Goal: Task Accomplishment & Management: Manage account settings

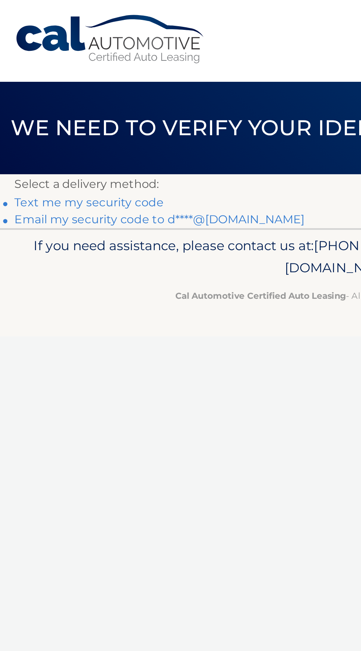
click at [114, 116] on link "Email my security code to d****@aol.com" at bounding box center [86, 113] width 150 height 7
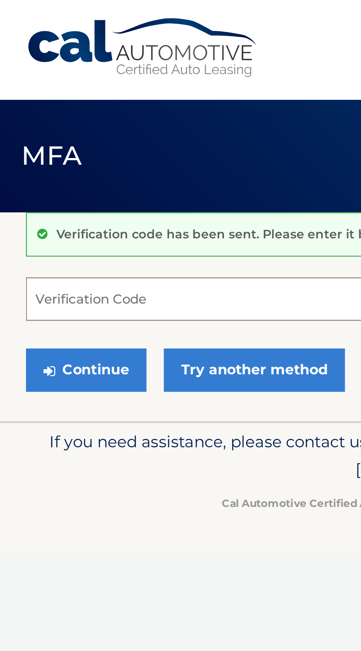
click at [47, 124] on input "Verification Code" at bounding box center [180, 127] width 339 height 18
type input "186152"
click at [11, 148] on button "Continue" at bounding box center [36, 157] width 51 height 18
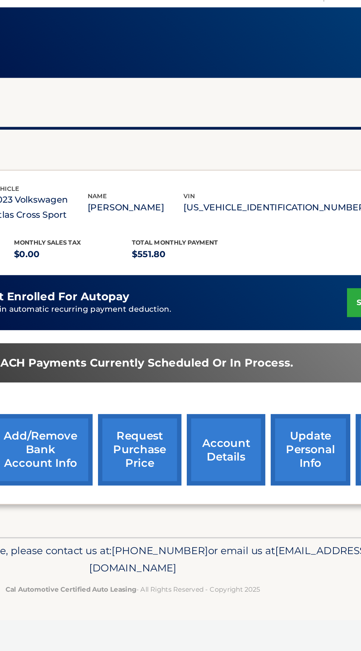
click at [234, 349] on link "account details" at bounding box center [243, 342] width 53 height 48
click at [249, 341] on link "account details" at bounding box center [243, 342] width 53 height 48
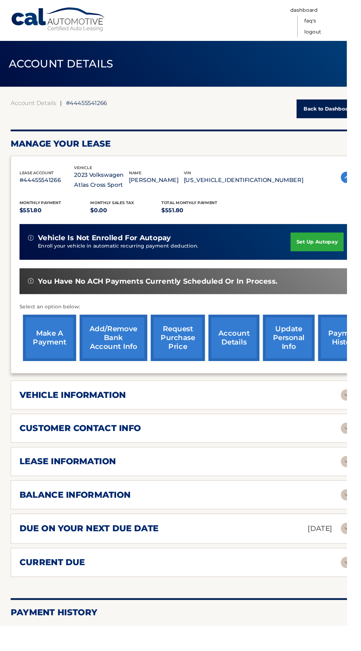
click at [264, 479] on div "lease information" at bounding box center [187, 480] width 335 height 11
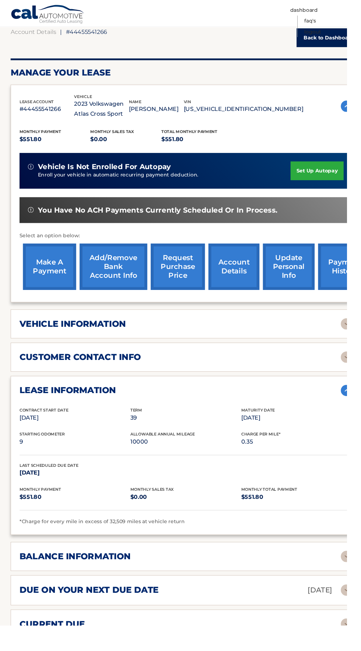
scroll to position [70, 0]
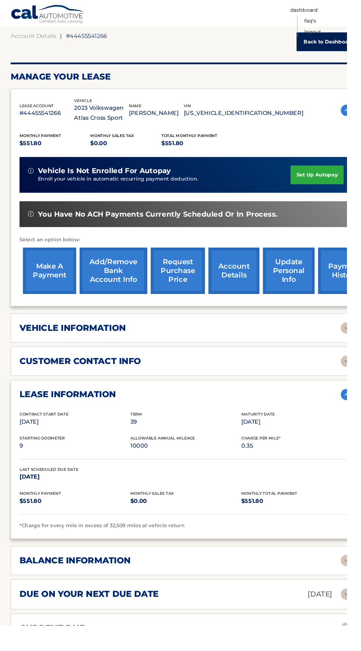
click at [335, 586] on div "balance information" at bounding box center [187, 583] width 335 height 11
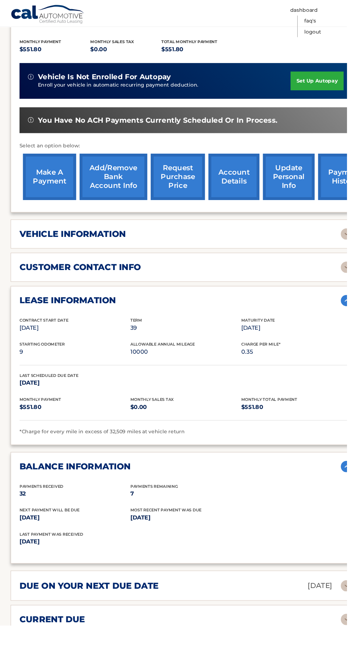
scroll to position [167, 0]
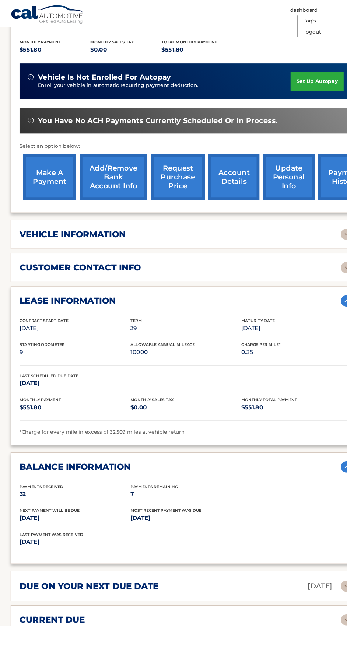
click at [357, 642] on img at bounding box center [361, 645] width 12 height 12
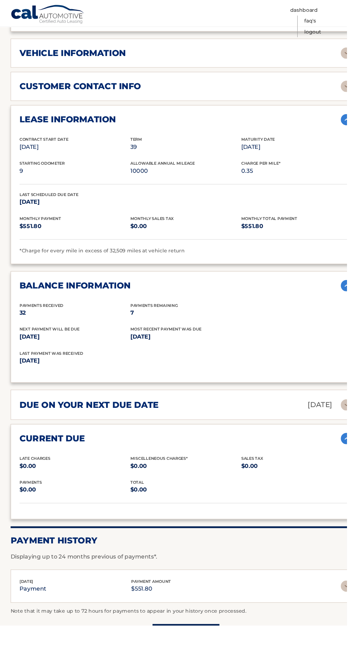
scroll to position [346, 0]
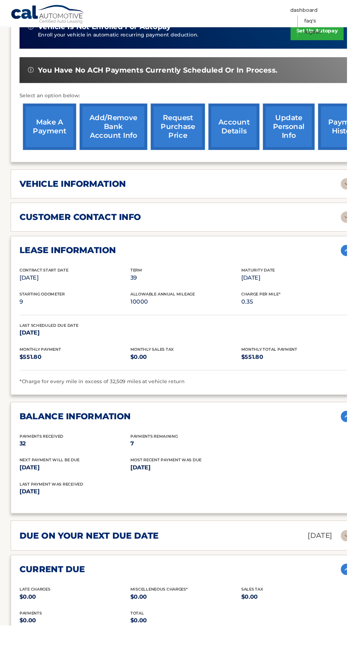
scroll to position [221, 0]
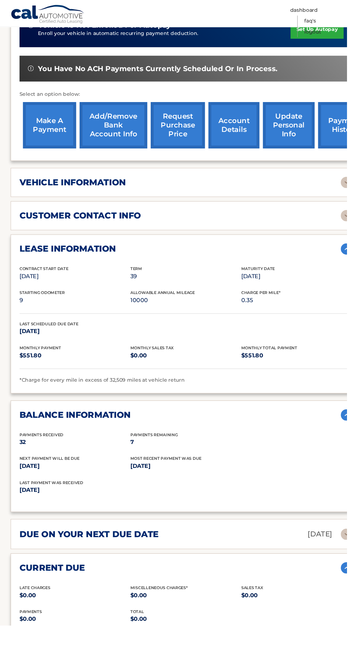
click at [321, 224] on div "customer contact info" at bounding box center [187, 224] width 335 height 11
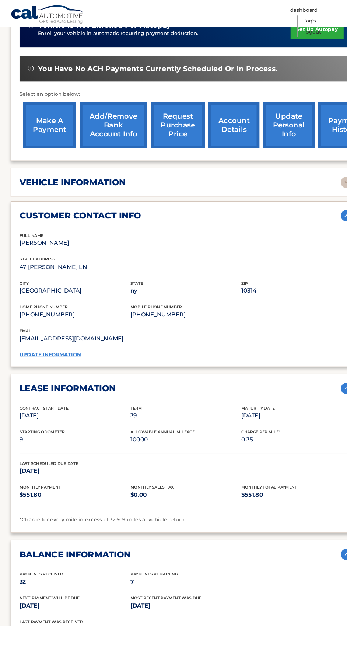
click at [304, 186] on div "vehicle information" at bounding box center [187, 189] width 335 height 11
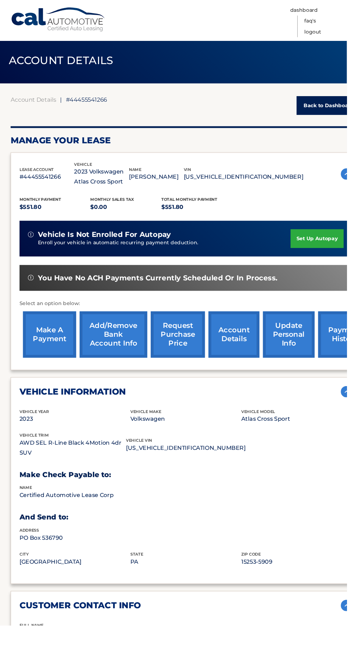
scroll to position [4, 0]
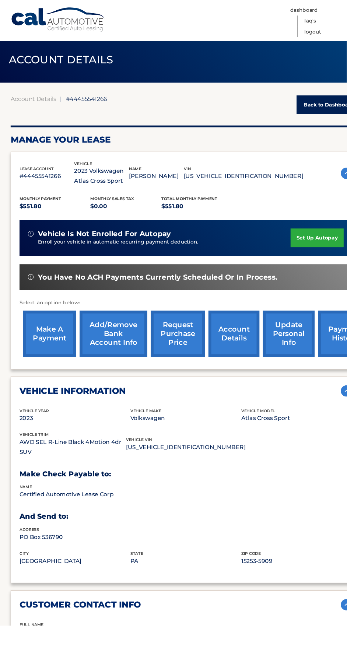
click at [108, 101] on span "#44455541266" at bounding box center [90, 103] width 43 height 7
click at [91, 106] on span "#44455541266" at bounding box center [90, 103] width 43 height 7
click at [346, 109] on link "Back to Dashboard" at bounding box center [342, 110] width 67 height 20
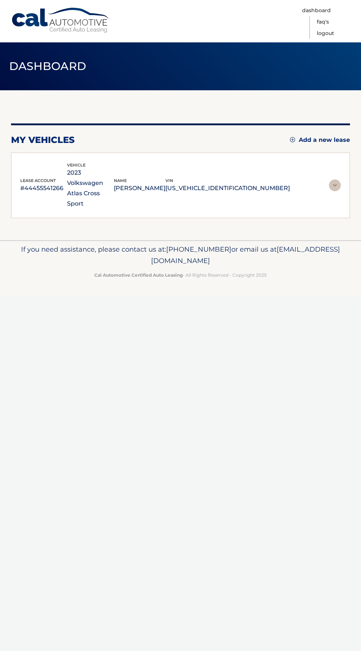
click at [335, 179] on img at bounding box center [335, 185] width 12 height 12
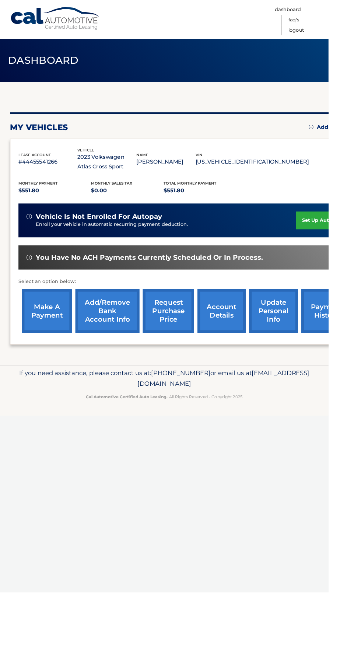
click at [250, 342] on link "account details" at bounding box center [243, 342] width 53 height 48
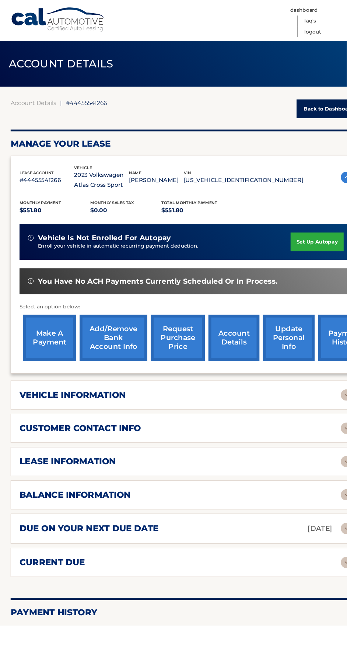
click at [321, 484] on div "lease information" at bounding box center [187, 480] width 335 height 11
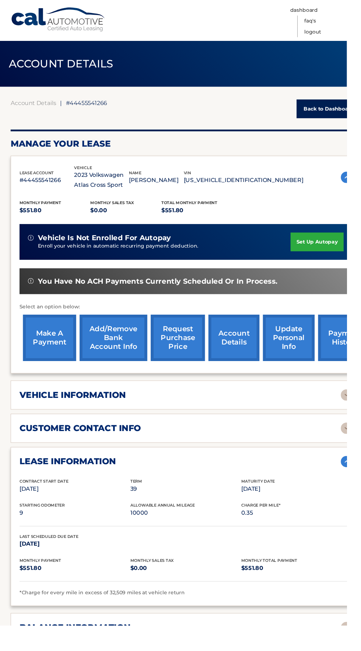
click at [320, 440] on div "customer contact info" at bounding box center [187, 445] width 335 height 11
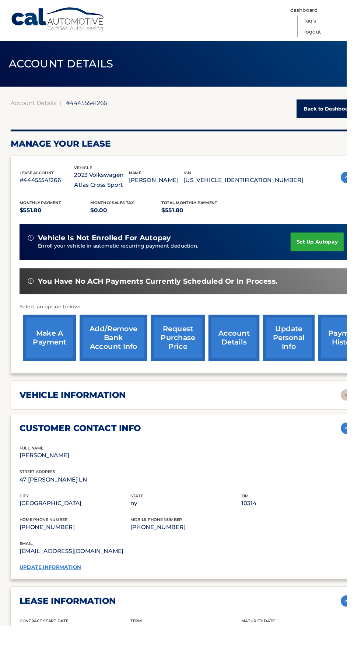
click at [357, 412] on img at bounding box center [361, 411] width 12 height 12
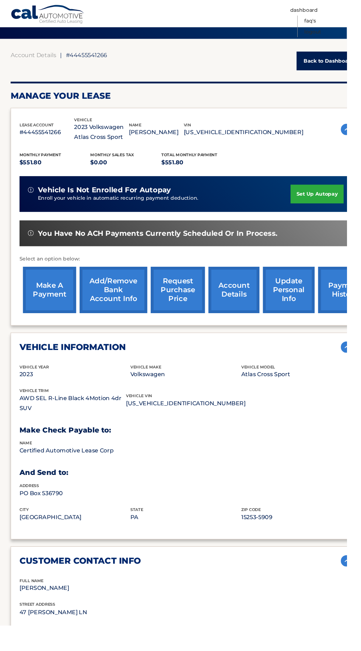
scroll to position [49, 0]
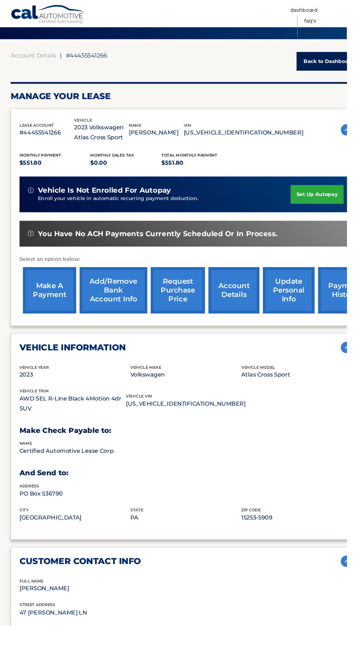
click at [101, 474] on div "name Certified Automotive Lease Corp" at bounding box center [193, 470] width 346 height 25
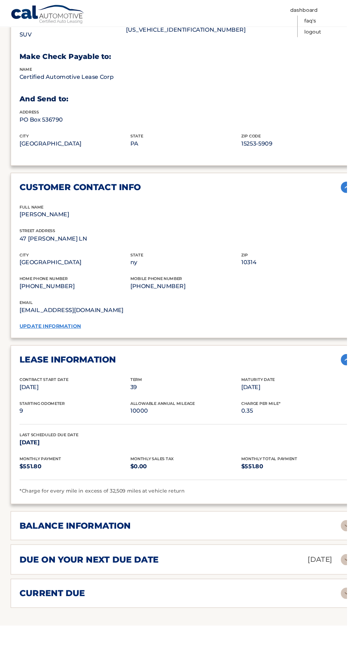
scroll to position [437, 0]
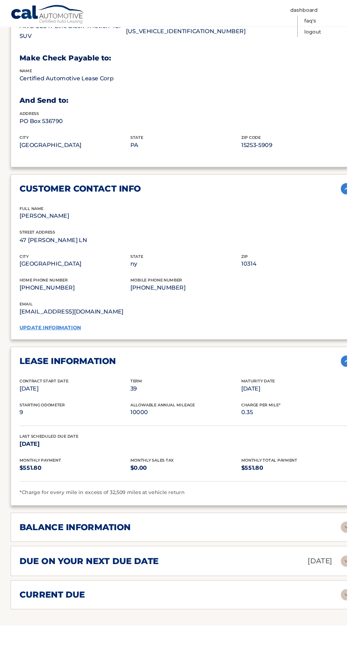
click at [316, 548] on div "balance information" at bounding box center [187, 548] width 335 height 11
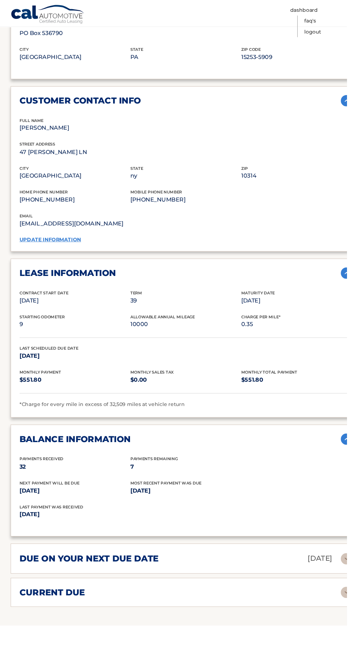
scroll to position [529, 0]
click at [30, 500] on span "Next Payment will be due" at bounding box center [51, 502] width 63 height 5
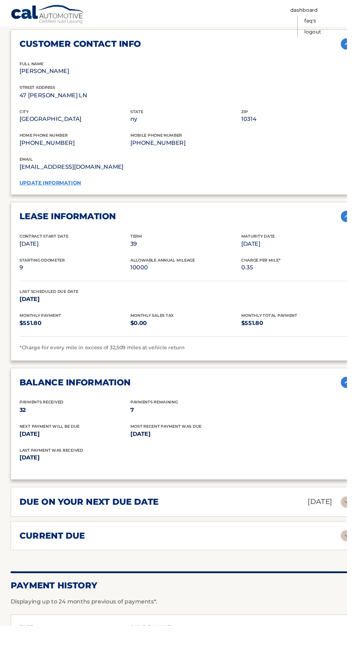
scroll to position [588, 0]
click at [289, 520] on div "due on your next due date Sep 16, 2025" at bounding box center [187, 522] width 335 height 13
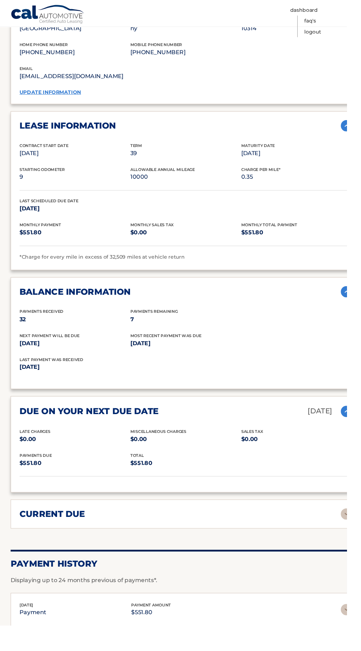
scroll to position [685, 0]
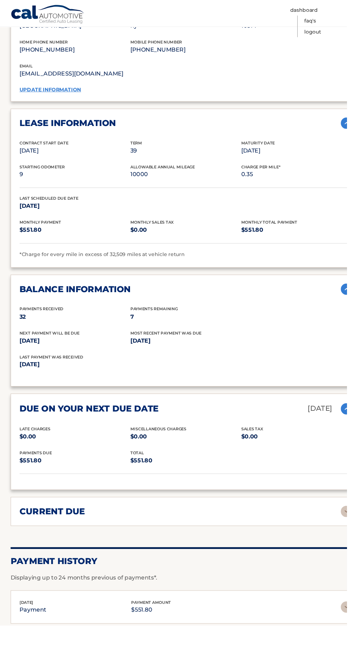
click at [273, 547] on div "Account Details | #44455541266 Back to Dashboard Manage Your Lease lease accoun…" at bounding box center [193, 54] width 365 height 1273
click at [360, 531] on img at bounding box center [361, 533] width 12 height 12
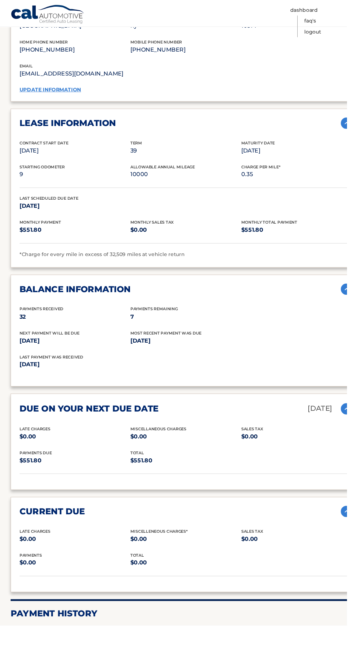
scroll to position [761, 0]
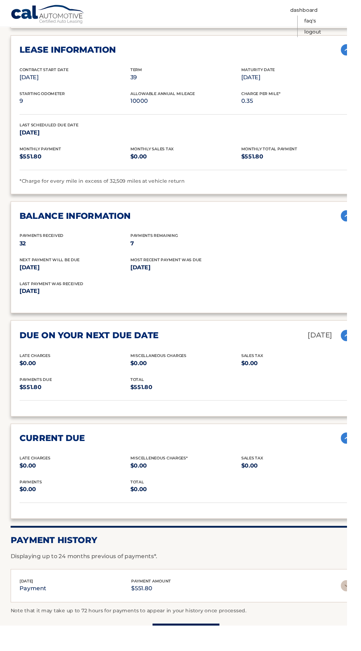
click at [326, 611] on div "Aug 25, 2025 payment payment amount $551.80" at bounding box center [187, 610] width 335 height 17
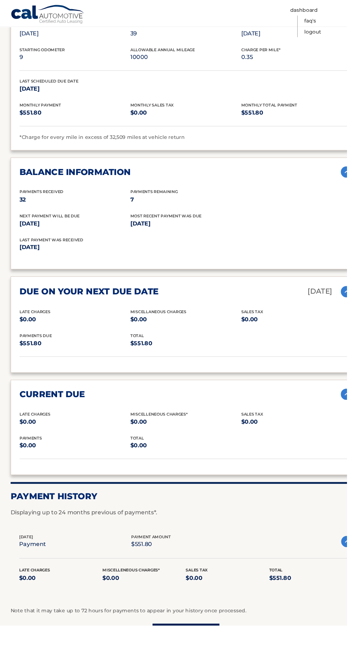
scroll to position [807, 0]
click at [211, 651] on link "Load More" at bounding box center [194, 660] width 70 height 20
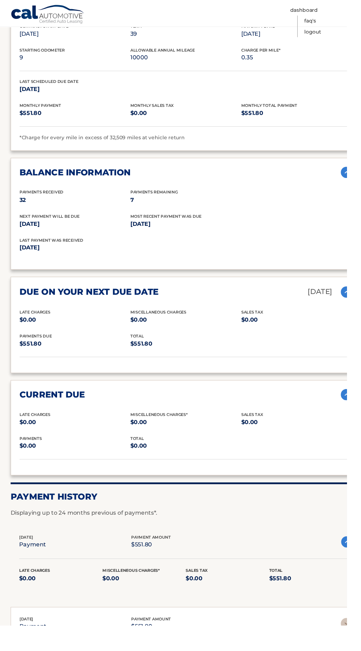
click at [232, 556] on div "Aug 25, 2025 payment payment amount $551.80" at bounding box center [187, 564] width 335 height 17
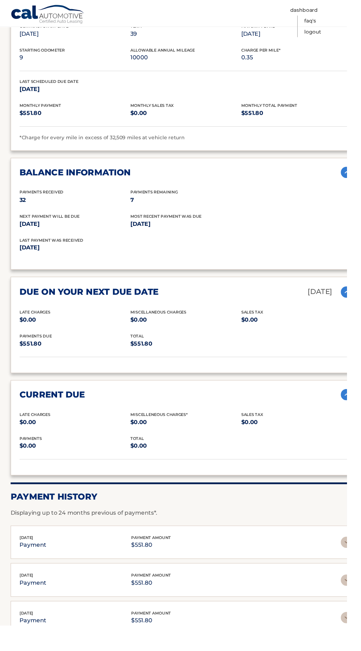
click at [145, 565] on p "$551.80" at bounding box center [157, 567] width 41 height 10
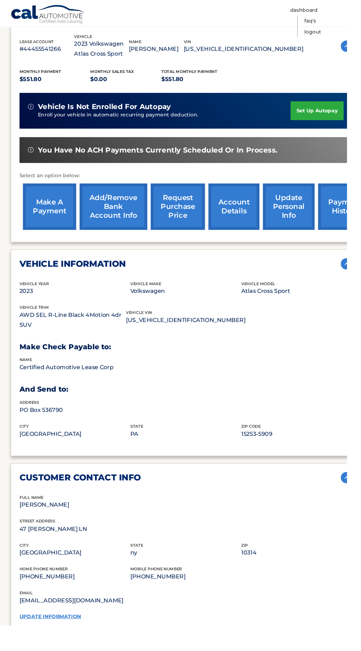
scroll to position [142, 0]
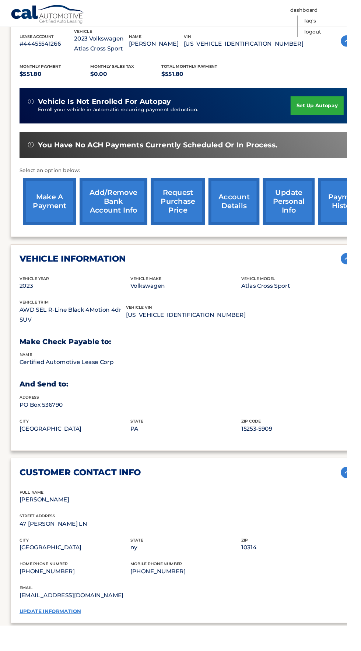
click at [351, 208] on link "payment history" at bounding box center [358, 210] width 55 height 48
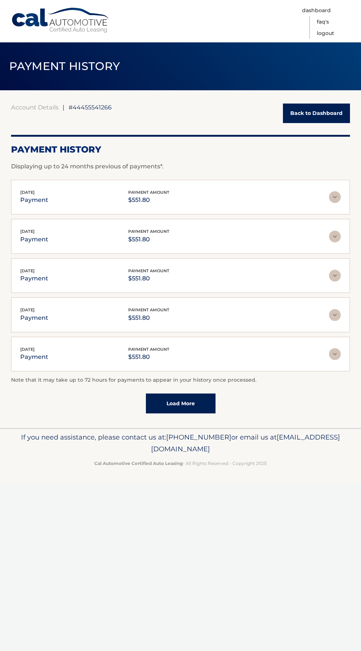
click at [335, 196] on img at bounding box center [335, 197] width 12 height 12
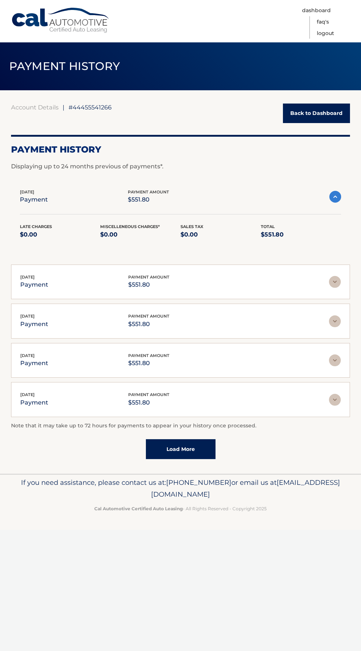
click at [331, 196] on img at bounding box center [335, 197] width 12 height 12
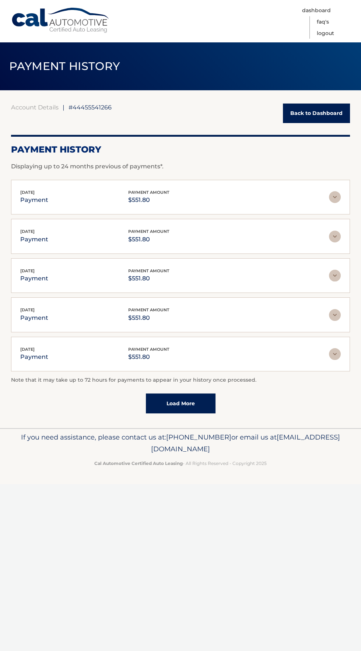
click at [327, 119] on link "Back to Dashboard" at bounding box center [316, 114] width 67 height 20
click at [331, 114] on link "Back to Dashboard" at bounding box center [316, 114] width 67 height 20
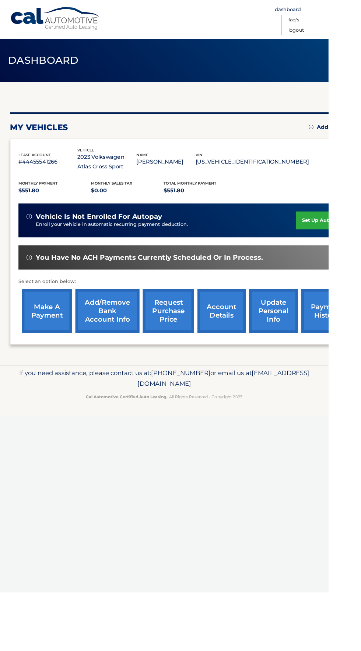
click at [331, 13] on link "Dashboard" at bounding box center [316, 10] width 29 height 11
click at [331, 11] on link "Dashboard" at bounding box center [316, 10] width 29 height 11
click at [329, 21] on link "FAQ's" at bounding box center [323, 21] width 12 height 11
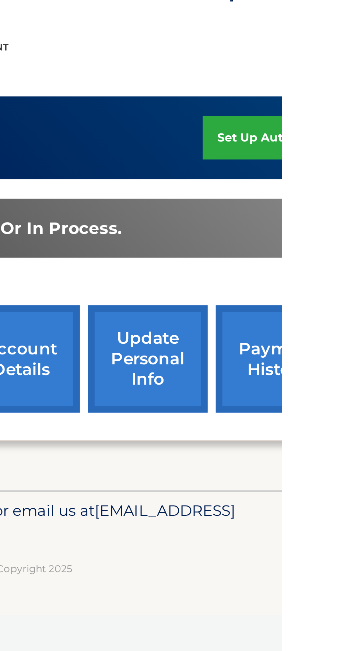
click at [357, 342] on link "payment history" at bounding box center [358, 342] width 55 height 48
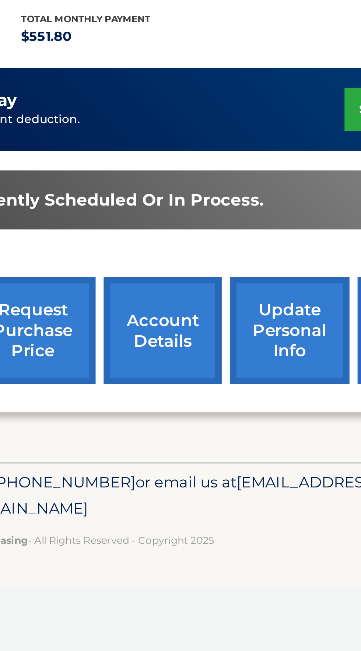
click at [251, 343] on link "account details" at bounding box center [243, 342] width 53 height 48
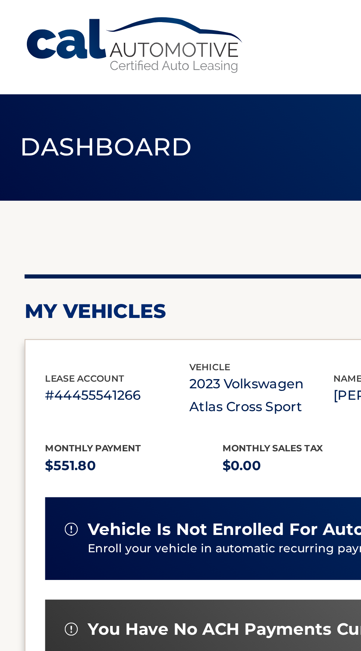
click at [55, 63] on span "Dashboard" at bounding box center [47, 66] width 77 height 14
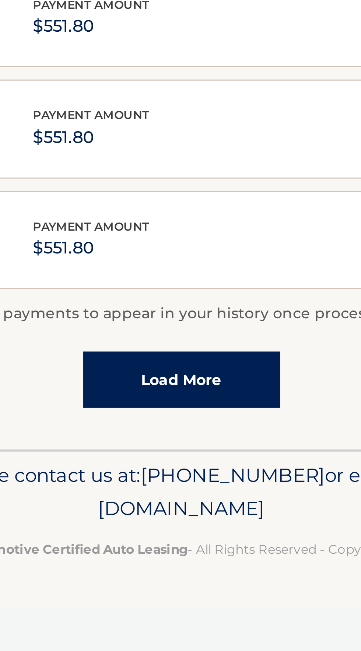
click at [189, 400] on link "Load More" at bounding box center [181, 404] width 70 height 20
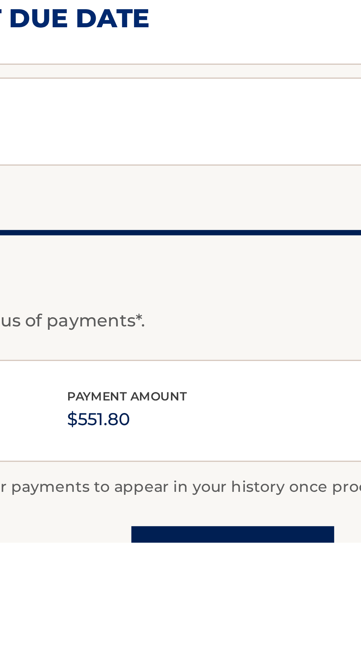
scroll to position [79, 0]
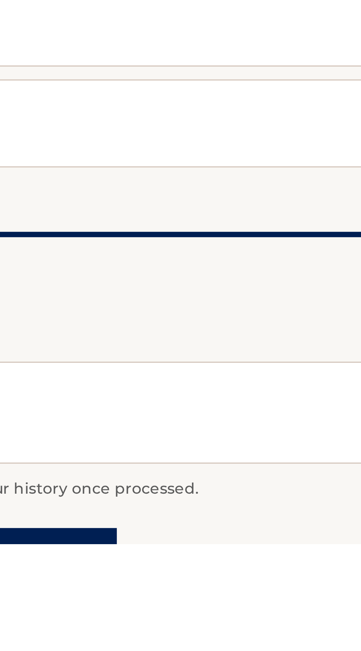
click at [212, 651] on link "Load More" at bounding box center [194, 656] width 70 height 20
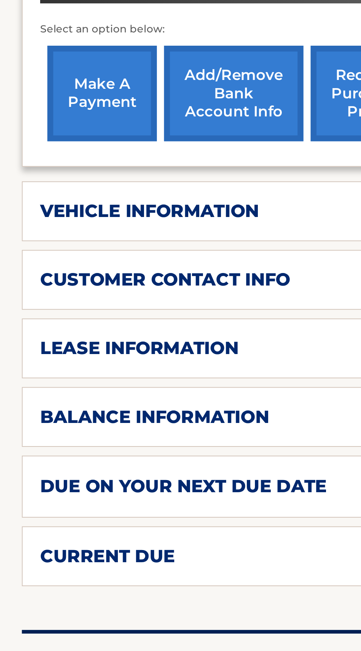
scroll to position [117, 0]
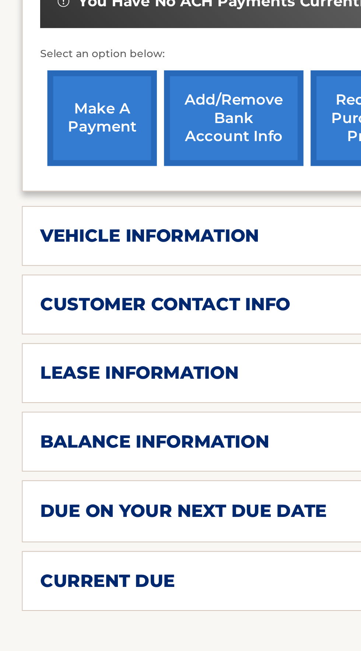
click at [137, 326] on h2 "customer contact info" at bounding box center [83, 328] width 126 height 11
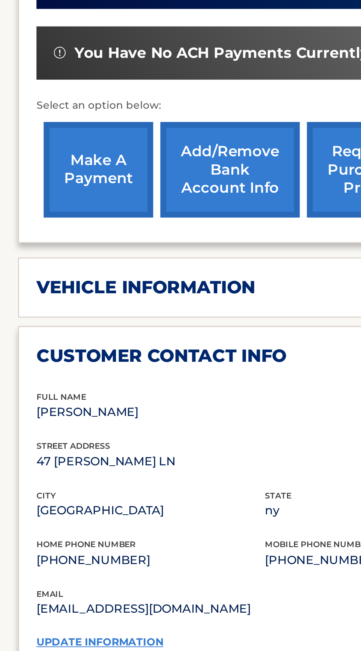
click at [115, 296] on h2 "vehicle information" at bounding box center [75, 294] width 111 height 11
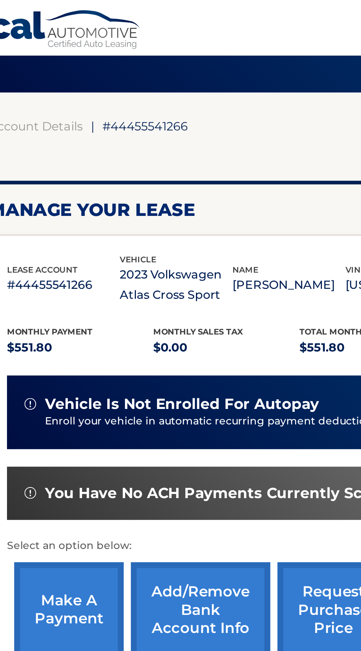
scroll to position [33, 0]
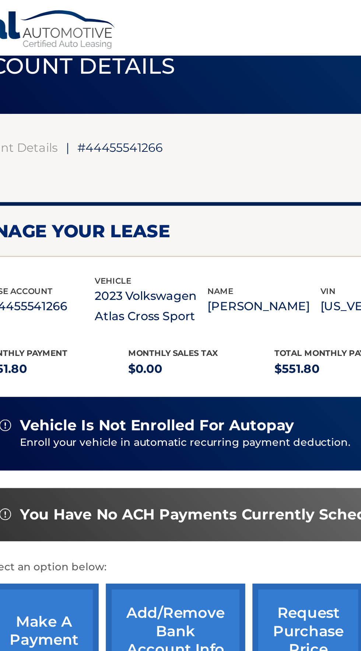
click at [128, 144] on p "2023 Volkswagen Atlas Cross Sport" at bounding box center [105, 154] width 57 height 21
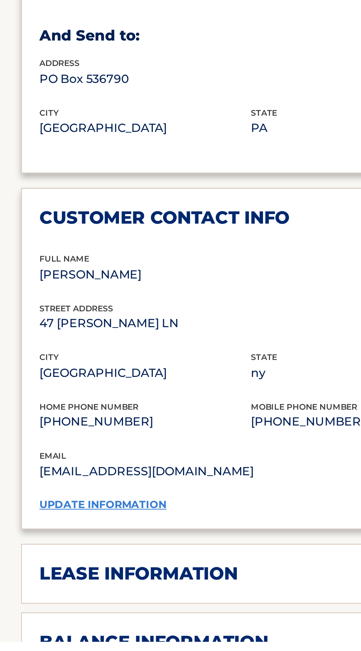
click at [114, 611] on h2 "lease information" at bounding box center [70, 616] width 100 height 11
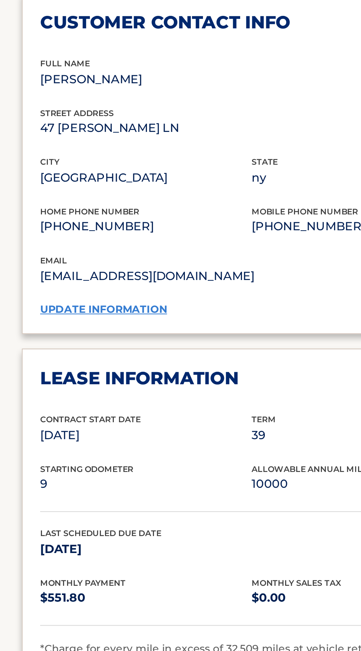
scroll to position [144, 0]
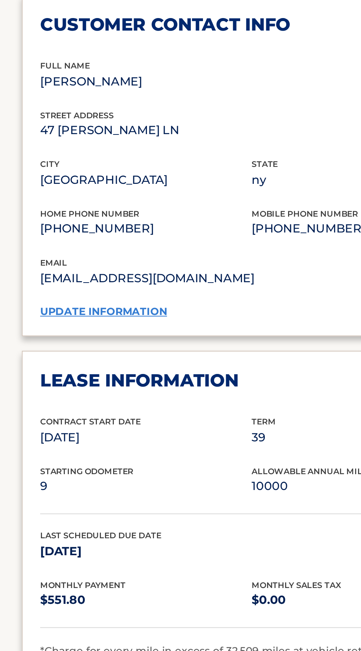
click at [99, 550] on div "Contract Start Date Jan 16, 2023 Term 39 Maturity Date Apr 16, 2026 Starting Od…" at bounding box center [180, 585] width 321 height 124
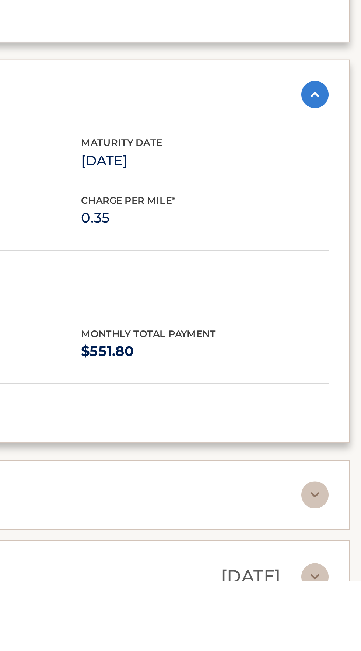
scroll to position [209, 0]
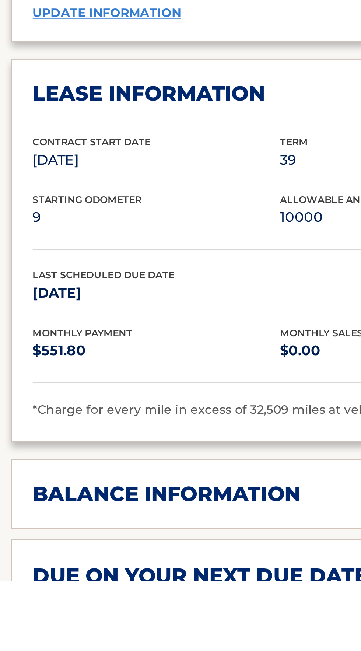
click at [108, 608] on h2 "balance information" at bounding box center [78, 613] width 116 height 11
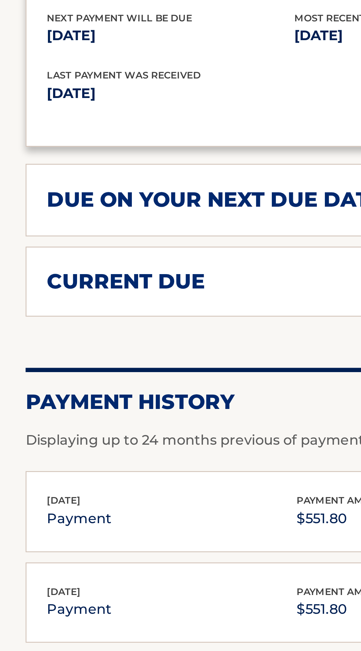
scroll to position [523, 0]
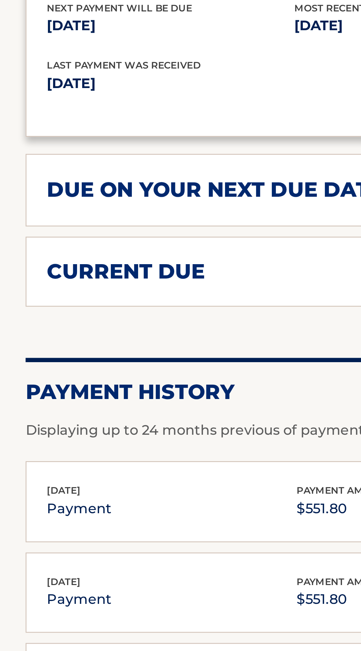
click at [91, 453] on div "current due" at bounding box center [174, 458] width 309 height 11
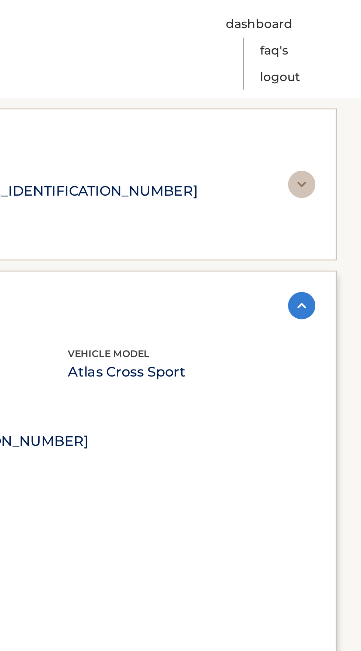
scroll to position [0, 0]
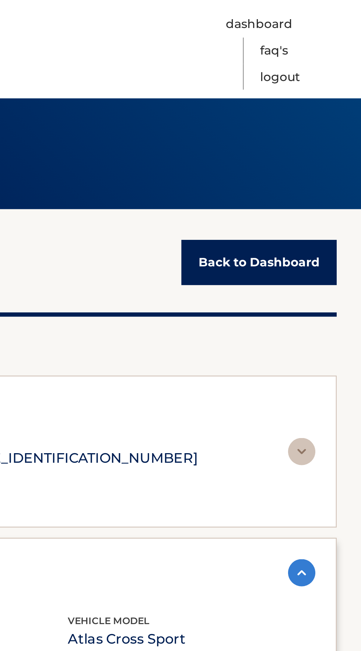
click at [312, 114] on link "Back to Dashboard" at bounding box center [316, 114] width 67 height 20
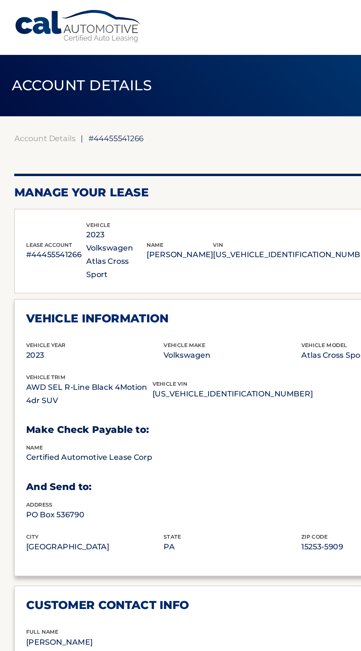
click at [136, 104] on div "Account Details | #44455541266 Back to Dashboard" at bounding box center [180, 114] width 339 height 20
click at [80, 121] on div "Account Details | #44455541266 Back to Dashboard" at bounding box center [180, 114] width 339 height 20
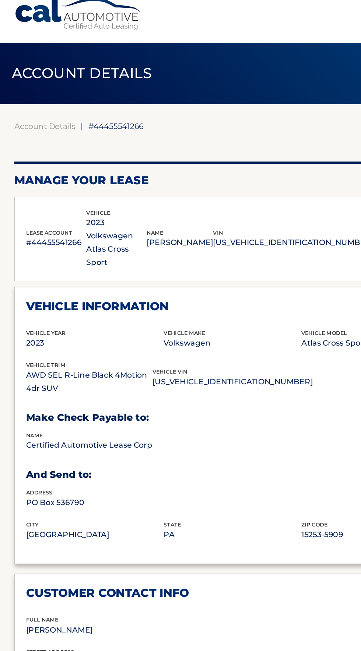
click at [82, 122] on div "Account Details | #44455541266 Back to Dashboard" at bounding box center [180, 114] width 339 height 20
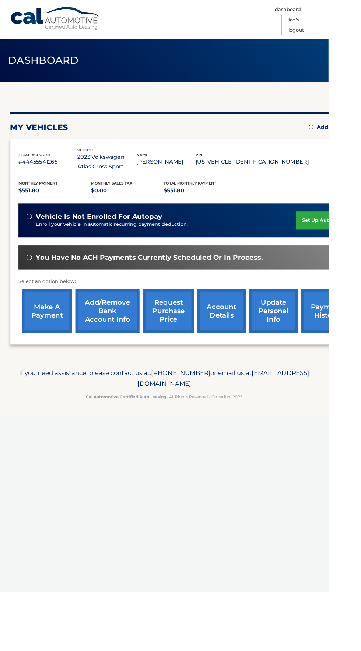
click at [226, 430] on div "If you need assistance, please contact us at: [PHONE_NUMBER] or email us at [EM…" at bounding box center [180, 421] width 361 height 41
click at [243, 346] on link "account details" at bounding box center [243, 342] width 53 height 48
click at [203, 425] on span "[EMAIL_ADDRESS][DOMAIN_NAME]" at bounding box center [245, 416] width 189 height 20
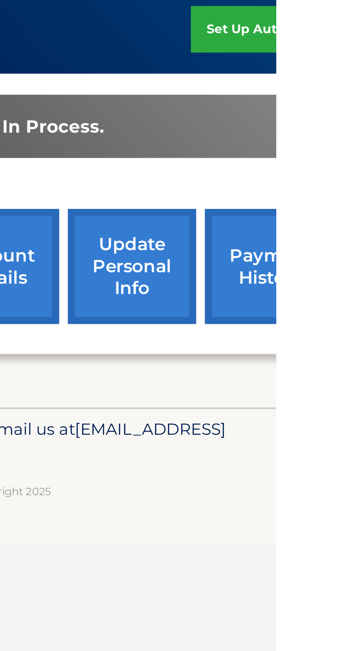
click at [311, 341] on link "update personal info" at bounding box center [301, 342] width 54 height 48
click at [361, 340] on link "payment history" at bounding box center [358, 342] width 55 height 48
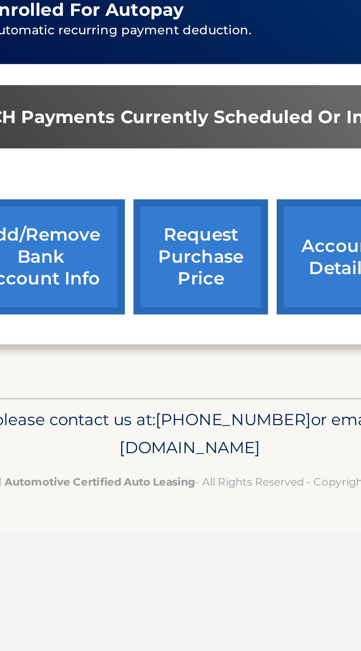
click at [189, 342] on link "request purchase price" at bounding box center [185, 342] width 56 height 48
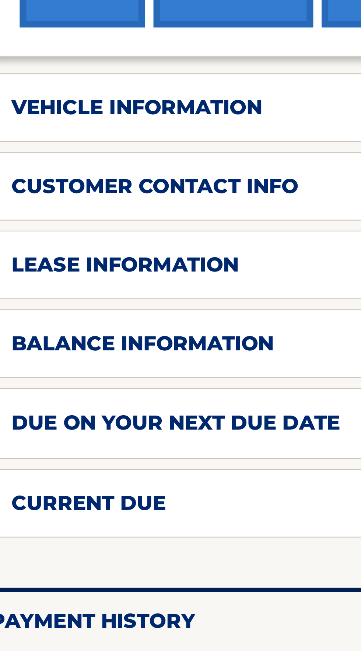
scroll to position [0, 0]
click at [121, 480] on div "lease information" at bounding box center [187, 480] width 335 height 11
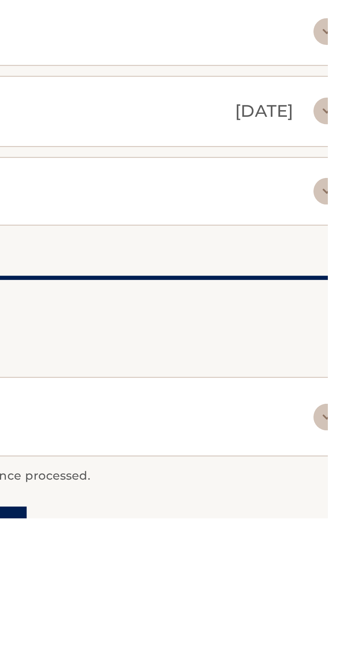
scroll to position [217, 0]
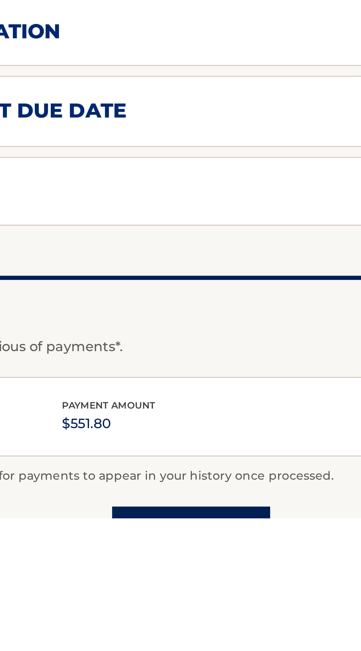
click at [196, 651] on link "Load More" at bounding box center [194, 656] width 70 height 20
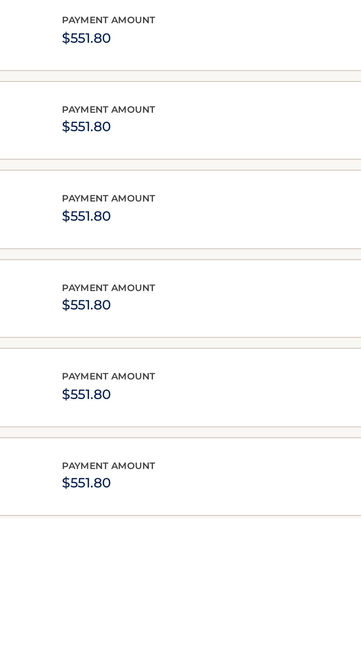
scroll to position [411, 0]
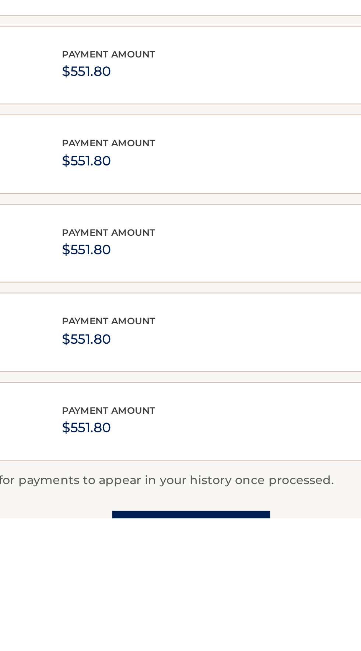
click at [191, 651] on link "Load More" at bounding box center [194, 658] width 70 height 20
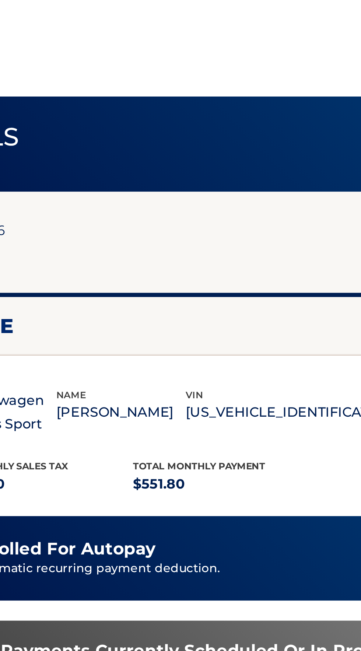
scroll to position [0, 0]
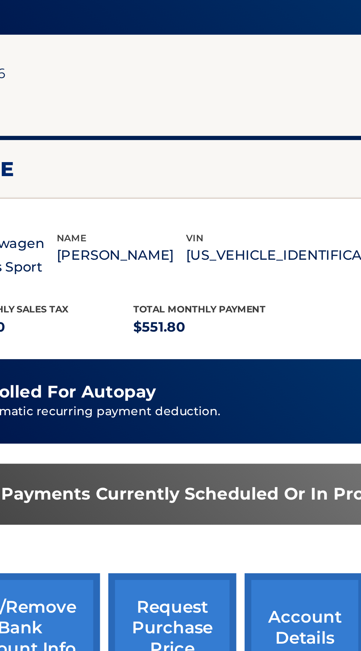
click at [183, 351] on link "request purchase price" at bounding box center [185, 352] width 56 height 48
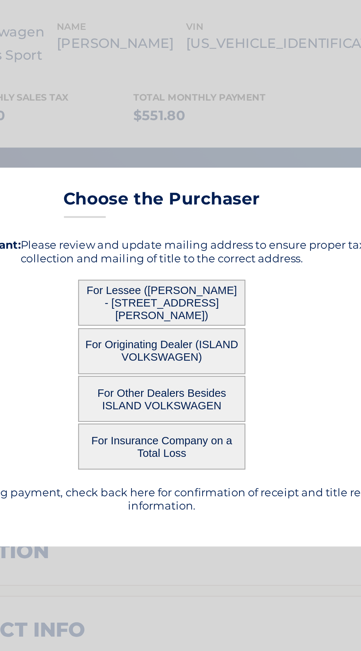
click at [206, 312] on button "For Lessee (JOHN KERN - 47 AMY LN, , STATEN ISLAND, ny 10314)" at bounding box center [181, 302] width 74 height 20
click at [181, 312] on button "For Lessee (JOHN KERN - 47 AMY LN, , STATEN ISLAND, ny 10314)" at bounding box center [181, 302] width 74 height 20
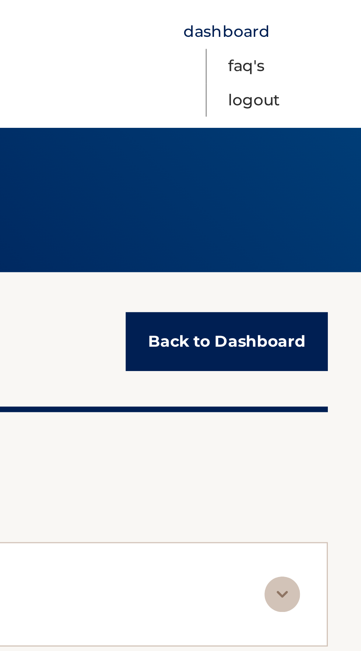
click at [322, 8] on link "Dashboard" at bounding box center [316, 10] width 29 height 11
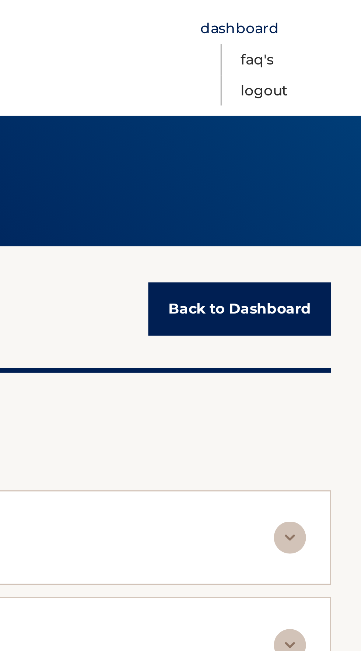
click at [324, 9] on link "Dashboard" at bounding box center [316, 10] width 29 height 11
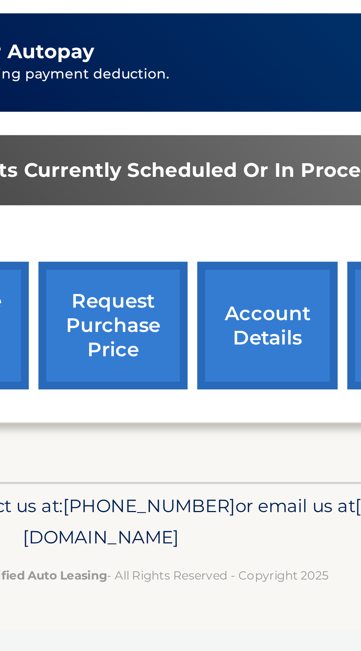
click at [245, 339] on link "account details" at bounding box center [243, 342] width 53 height 48
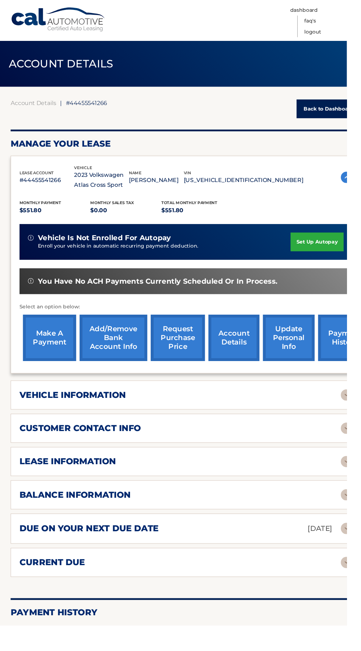
click at [236, 407] on div "vehicle information" at bounding box center [187, 411] width 335 height 11
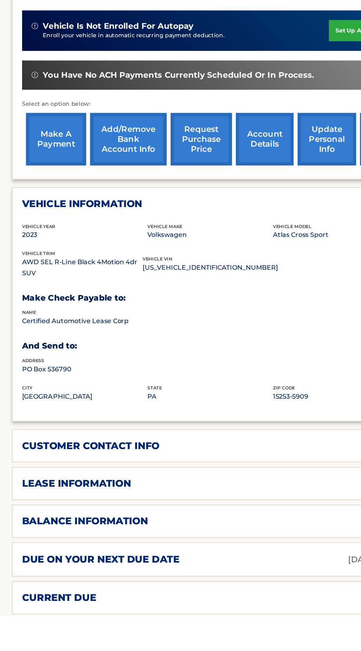
scroll to position [143, 0]
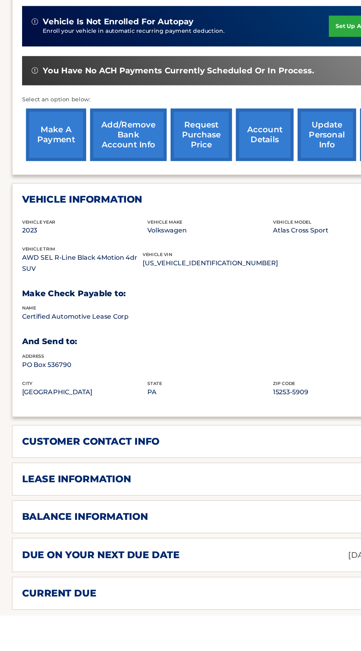
click at [151, 491] on div "customer contact info" at bounding box center [187, 491] width 335 height 11
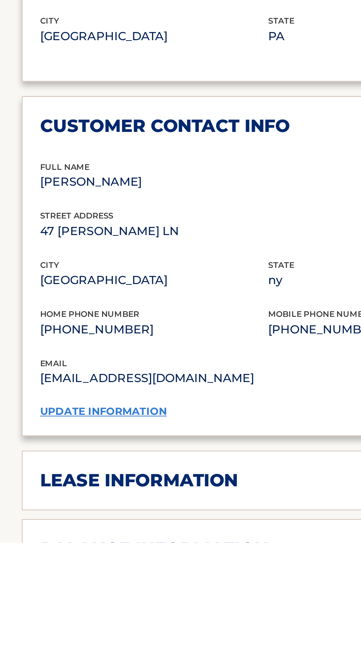
scroll to position [200, 0]
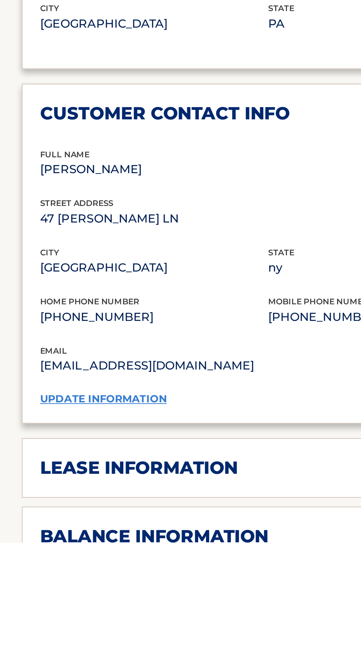
click at [122, 613] on div "lease information" at bounding box center [187, 613] width 335 height 11
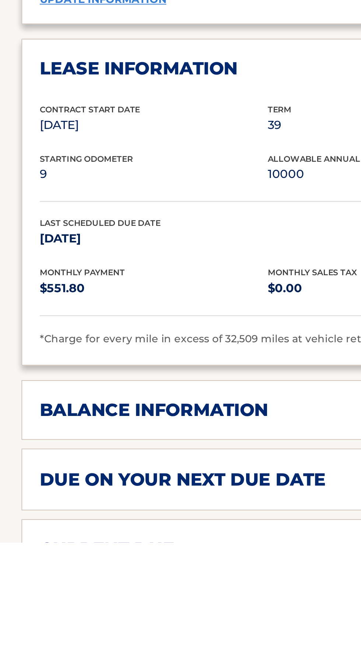
scroll to position [404, 0]
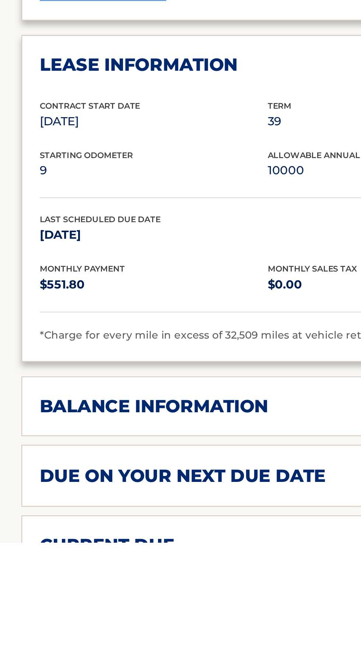
click at [130, 582] on h2 "balance information" at bounding box center [78, 582] width 116 height 11
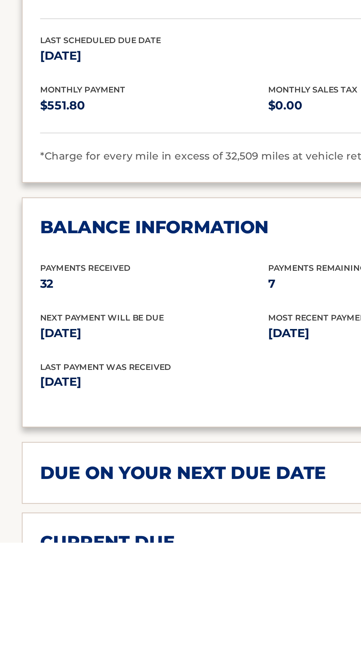
scroll to position [496, 0]
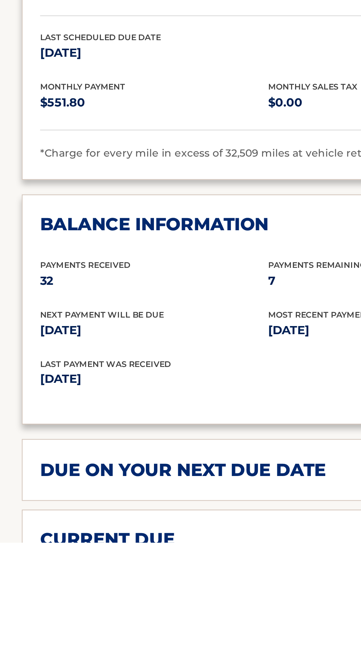
click at [121, 613] on h2 "due on your next due date" at bounding box center [92, 614] width 145 height 11
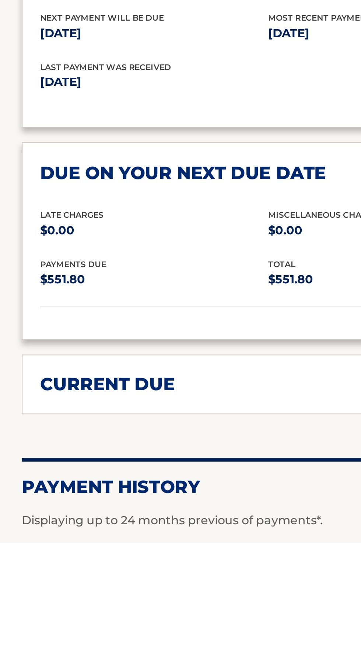
scroll to position [647, 0]
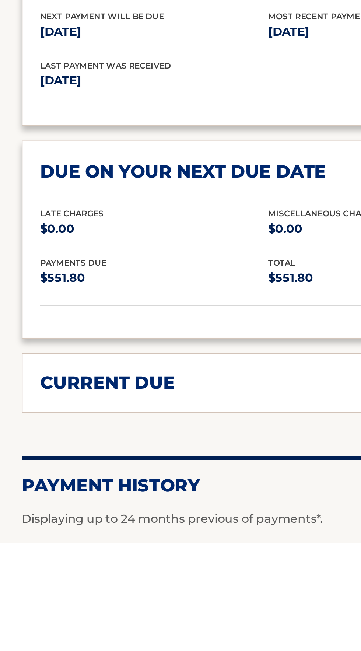
click at [113, 566] on div "current due" at bounding box center [187, 570] width 335 height 11
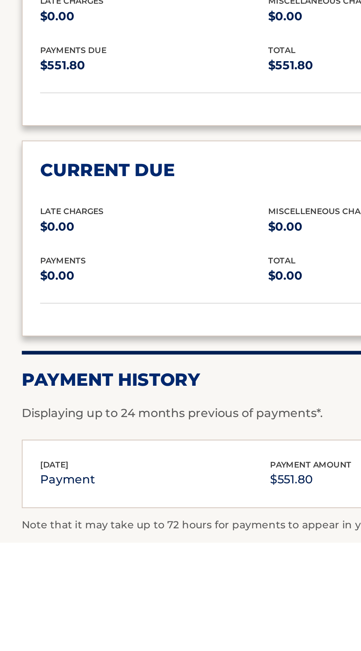
scroll to position [755, 0]
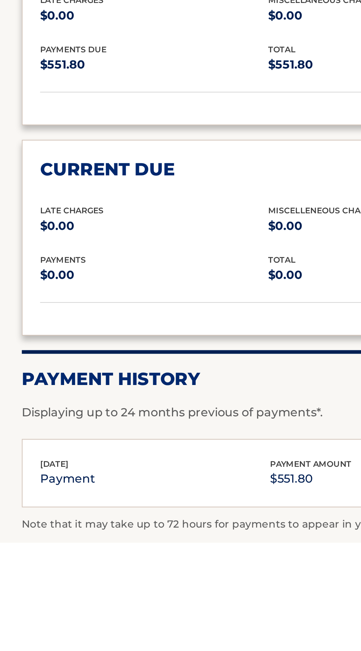
click at [112, 615] on div "Aug 25, 2025 payment payment amount $551.80" at bounding box center [187, 616] width 335 height 17
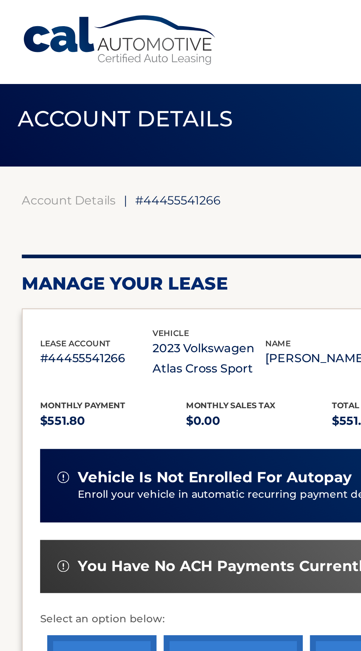
scroll to position [0, 0]
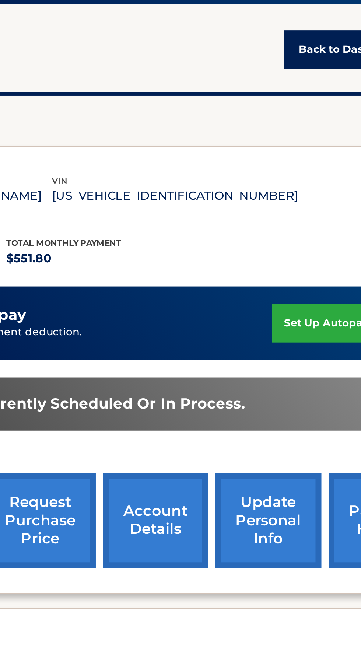
click at [249, 344] on link "account details" at bounding box center [243, 352] width 53 height 48
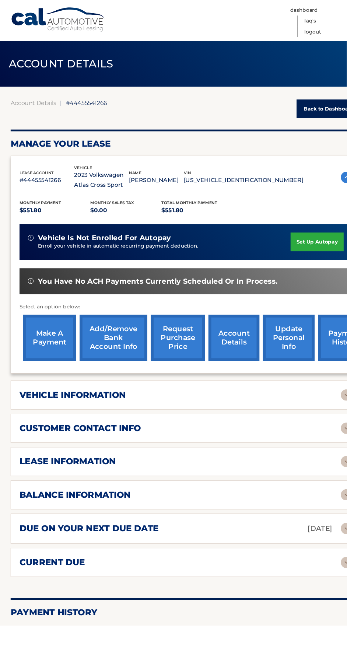
click at [125, 412] on h2 "vehicle information" at bounding box center [75, 411] width 111 height 11
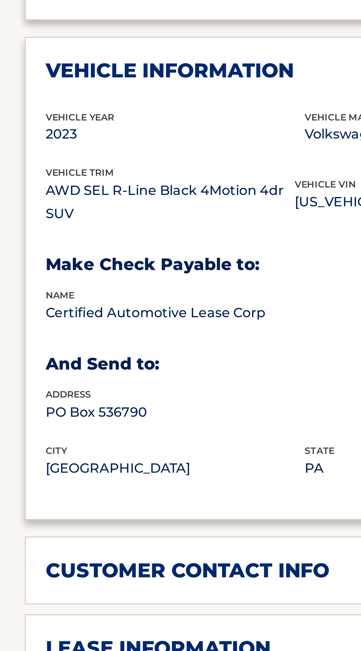
scroll to position [48, 0]
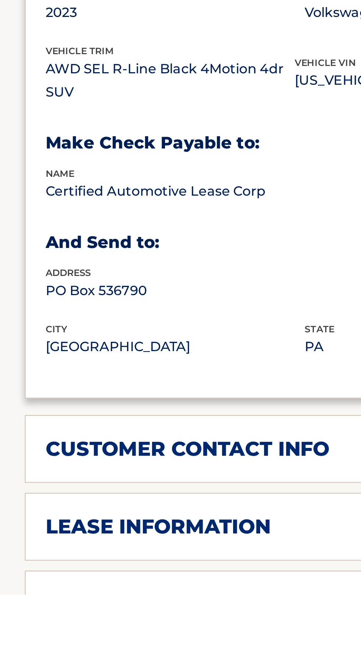
click at [93, 651] on h2 "balance information" at bounding box center [78, 655] width 116 height 11
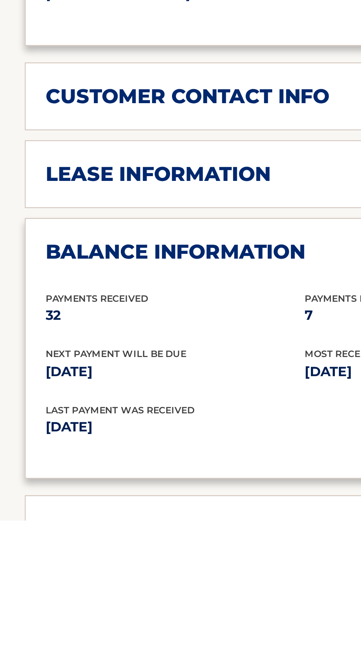
scroll to position [173, 0]
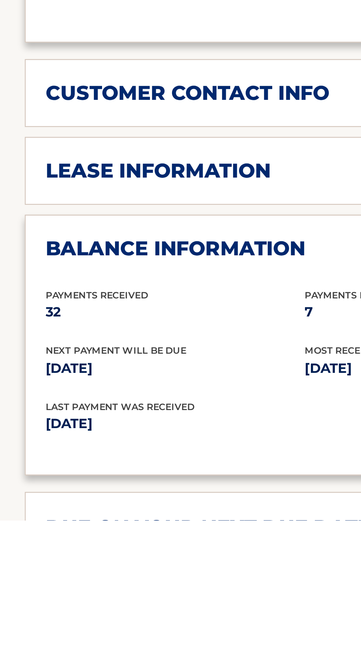
click at [98, 651] on h2 "due on your next due date" at bounding box center [92, 654] width 145 height 11
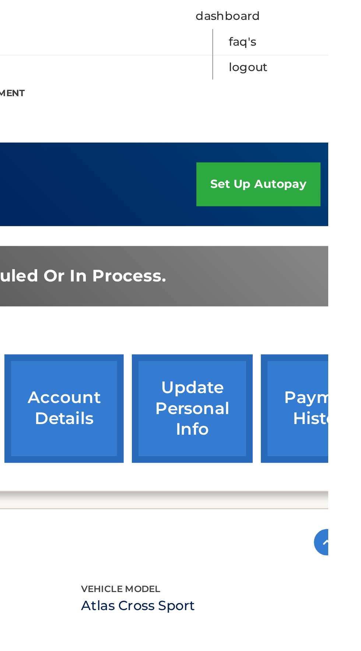
scroll to position [167, 0]
click at [343, 186] on link "payment history" at bounding box center [358, 185] width 55 height 48
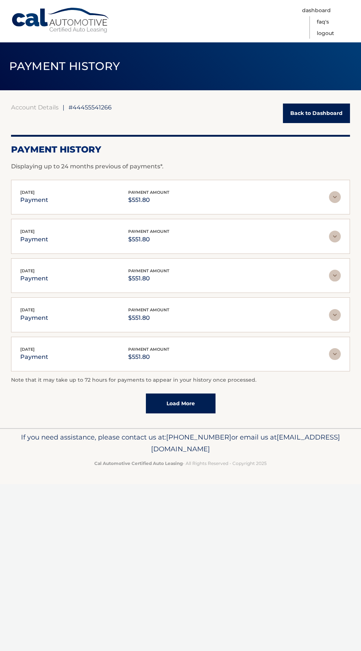
click at [308, 113] on link "Back to Dashboard" at bounding box center [316, 114] width 67 height 20
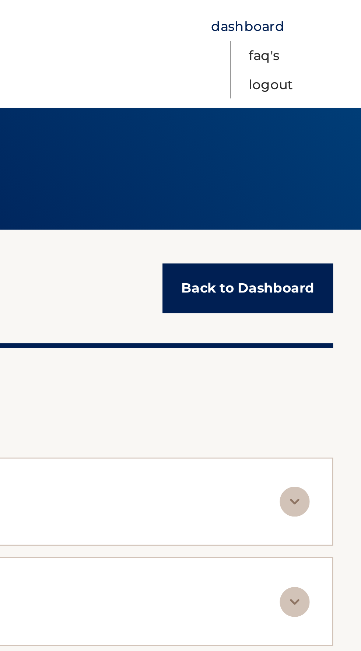
click at [320, 11] on link "Dashboard" at bounding box center [316, 10] width 29 height 11
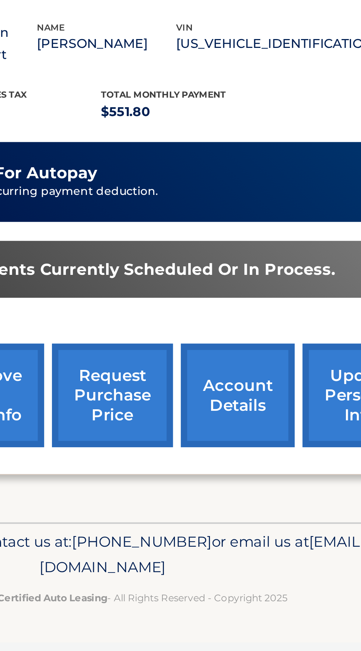
click at [192, 342] on link "request purchase price" at bounding box center [185, 342] width 56 height 48
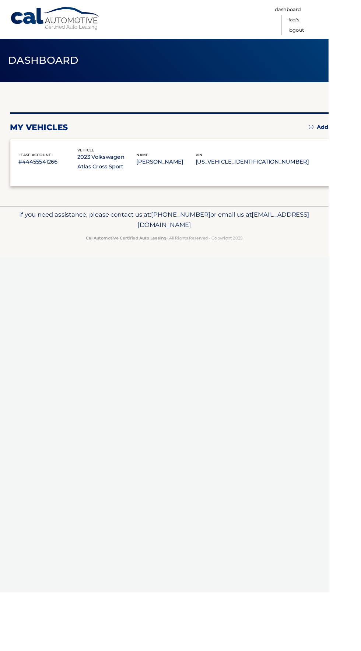
click at [280, 327] on link "update personal info" at bounding box center [301, 342] width 54 height 48
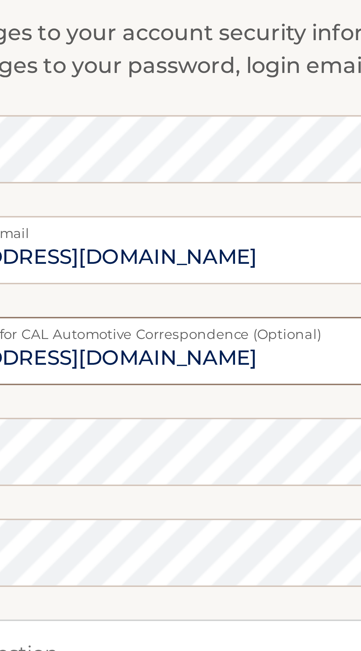
click at [104, 429] on input "[EMAIL_ADDRESS][DOMAIN_NAME]" at bounding box center [180, 425] width 339 height 18
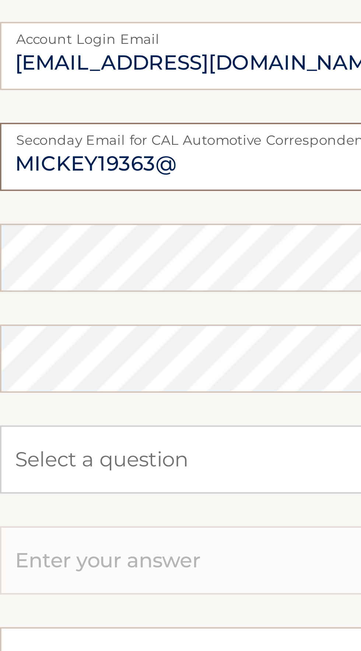
type input "MICKEY19363"
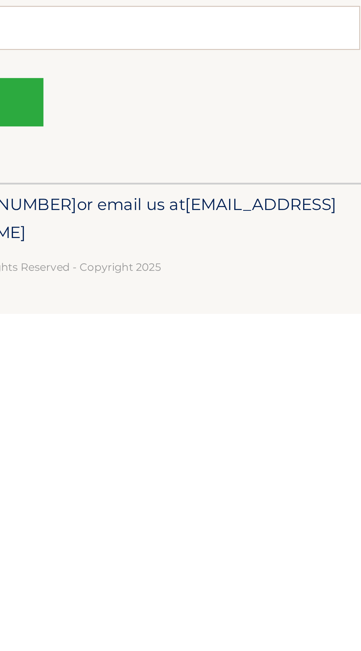
scroll to position [31, 0]
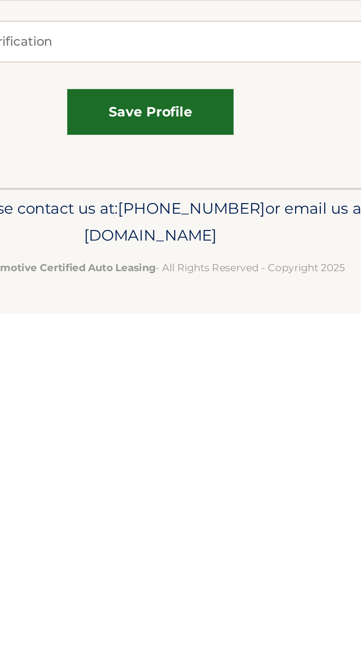
click at [191, 564] on button "save profile" at bounding box center [181, 562] width 74 height 20
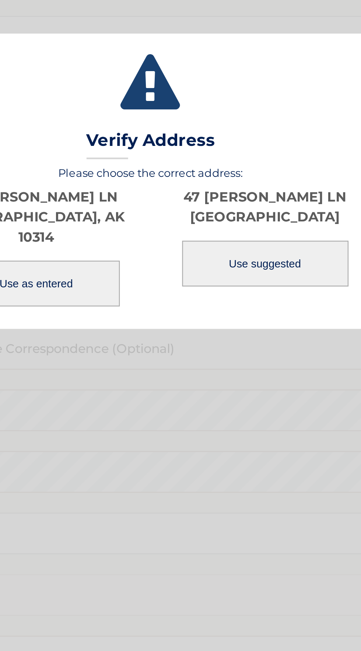
scroll to position [24, 0]
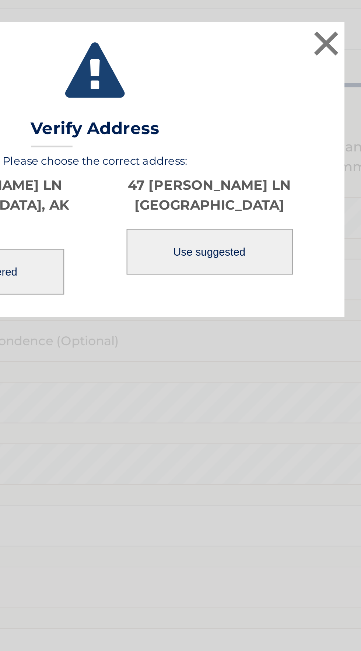
click at [247, 345] on p "47 AMY LN STATEN ISLAND, NY 10314" at bounding box center [231, 337] width 101 height 18
click at [239, 371] on button "Use suggested" at bounding box center [232, 362] width 74 height 20
select select "NY"
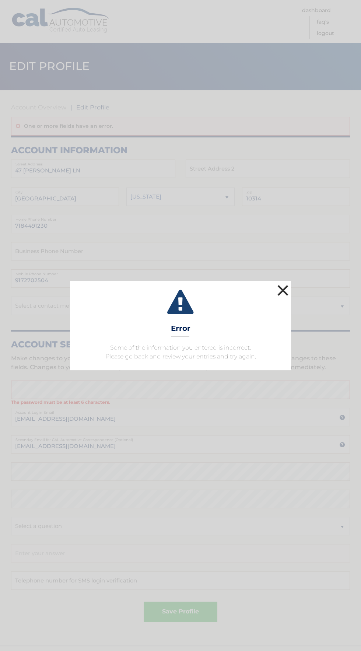
click at [281, 296] on button "×" at bounding box center [283, 290] width 15 height 15
select select "NY"
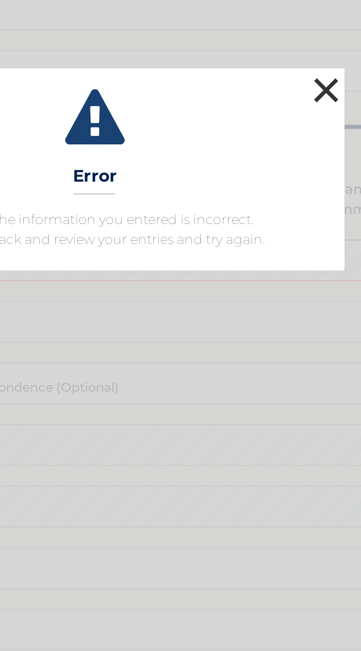
click at [279, 292] on button "×" at bounding box center [283, 290] width 15 height 15
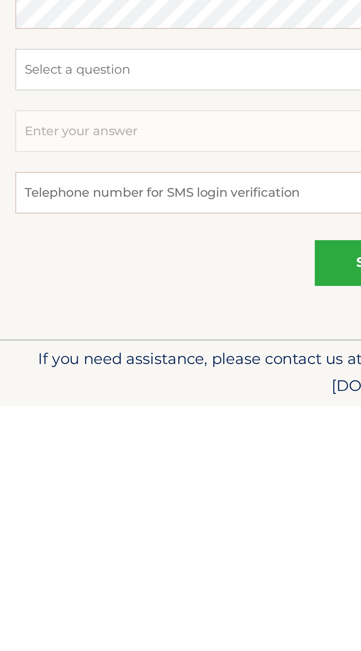
scroll to position [49, 0]
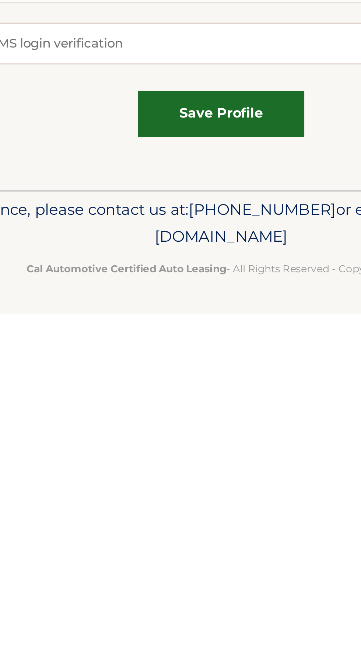
click at [193, 564] on button "save profile" at bounding box center [181, 562] width 74 height 20
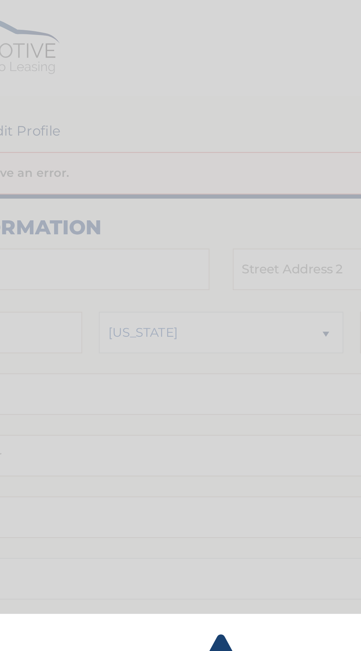
scroll to position [0, 0]
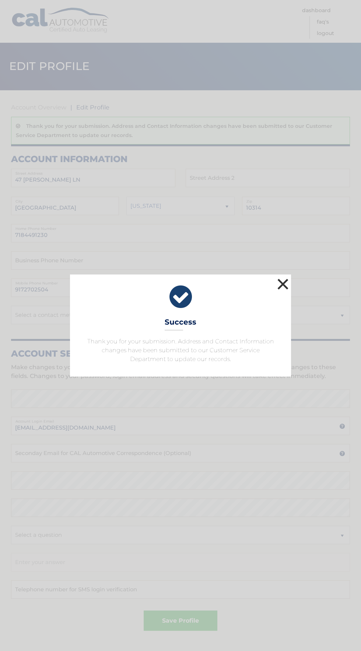
click at [287, 292] on button "×" at bounding box center [283, 284] width 15 height 15
